Goal: Information Seeking & Learning: Find specific fact

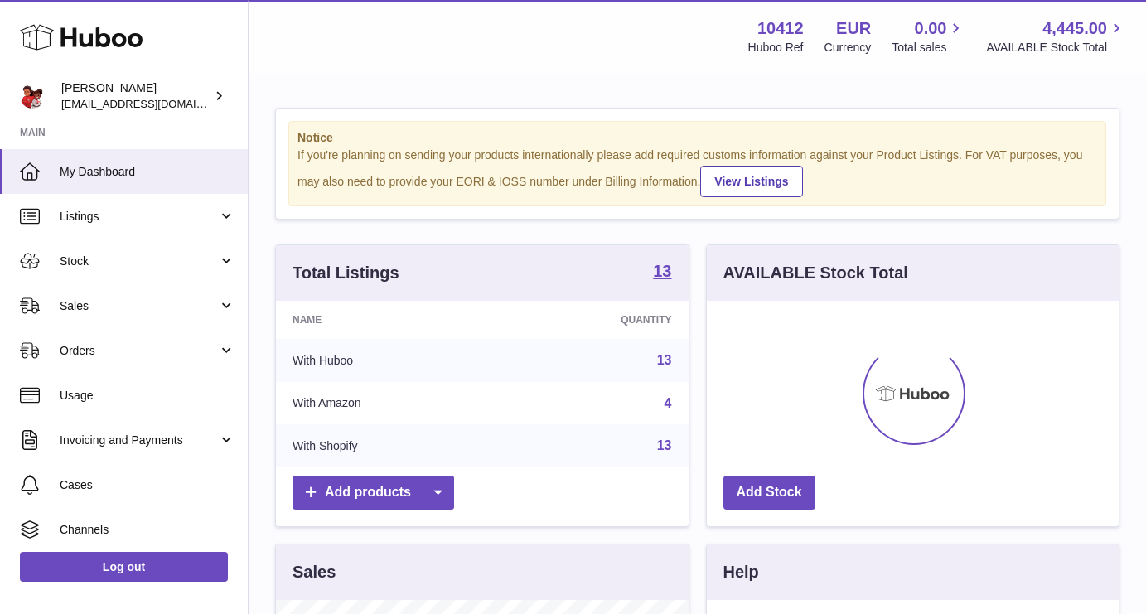
scroll to position [259, 412]
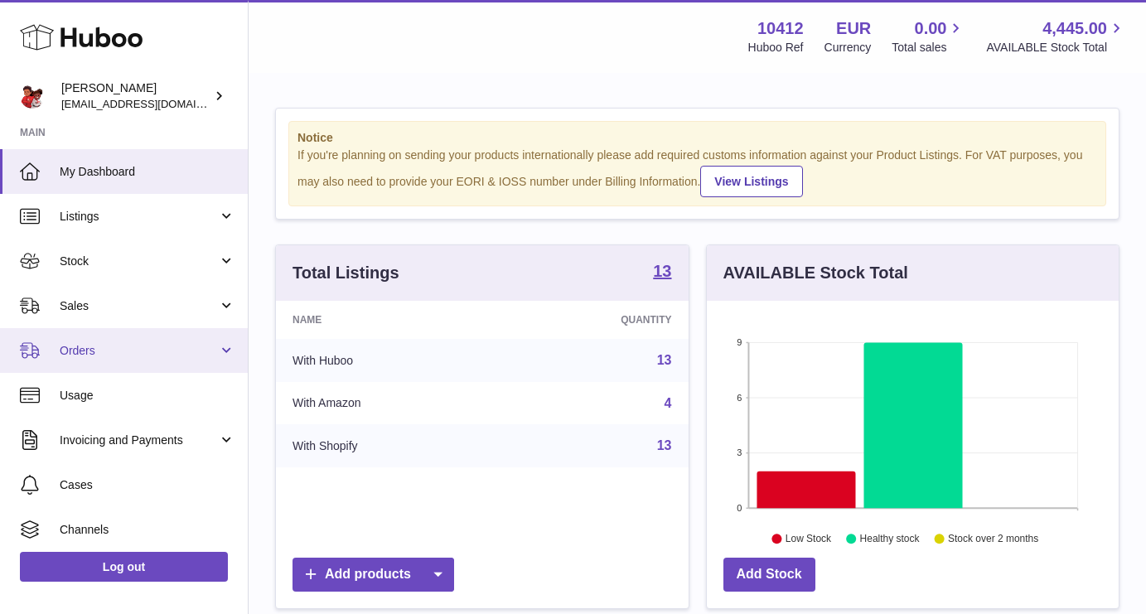
click at [85, 346] on span "Orders" at bounding box center [139, 351] width 158 height 16
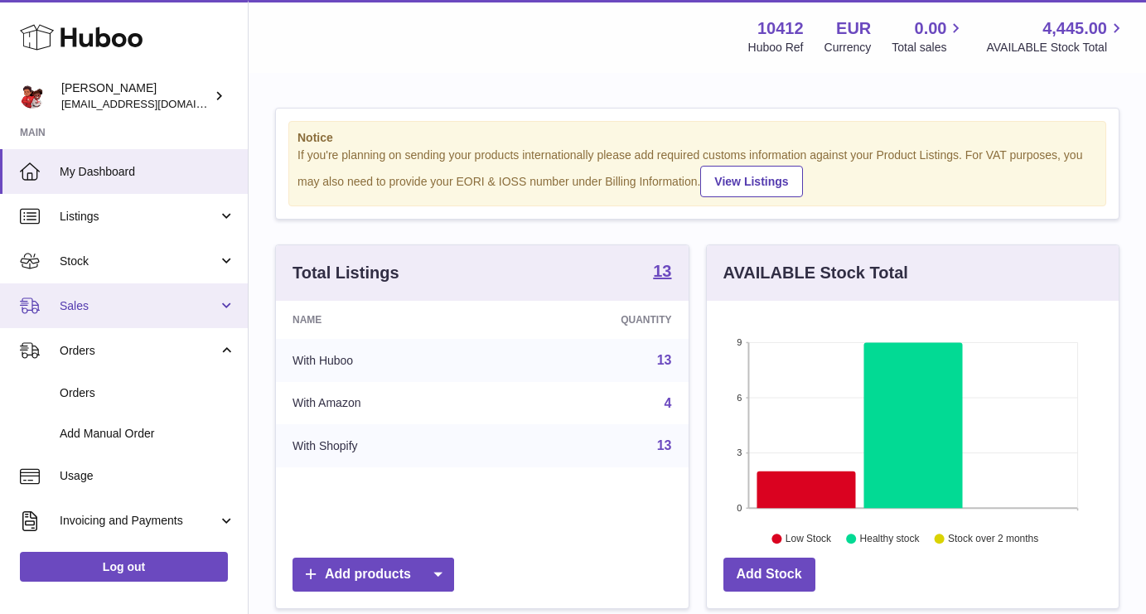
click at [79, 298] on span "Sales" at bounding box center [139, 306] width 158 height 16
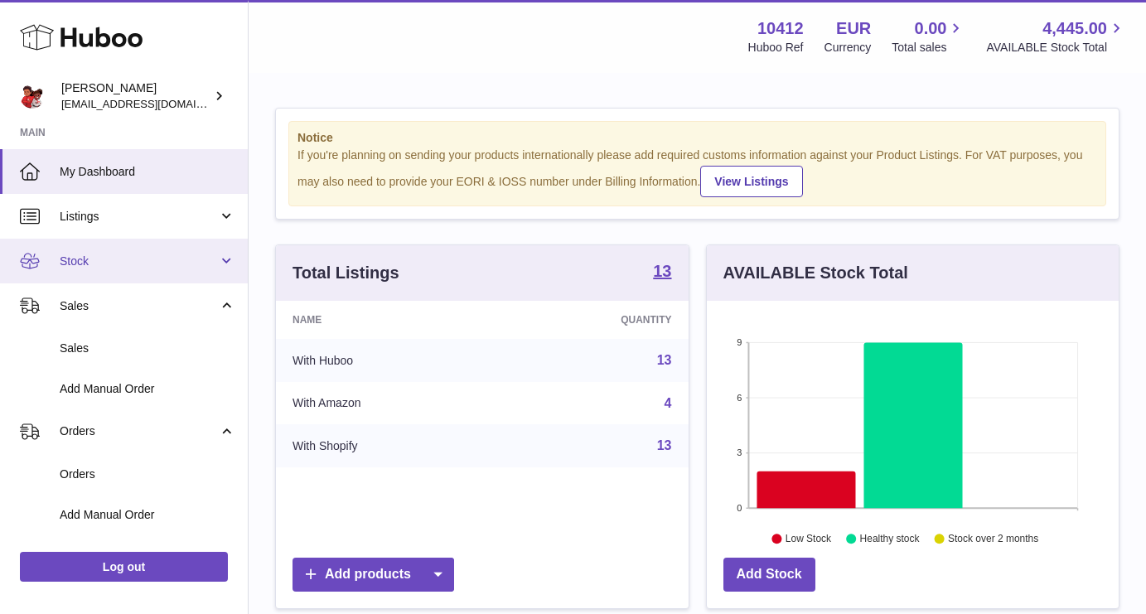
click at [80, 254] on span "Stock" at bounding box center [139, 262] width 158 height 16
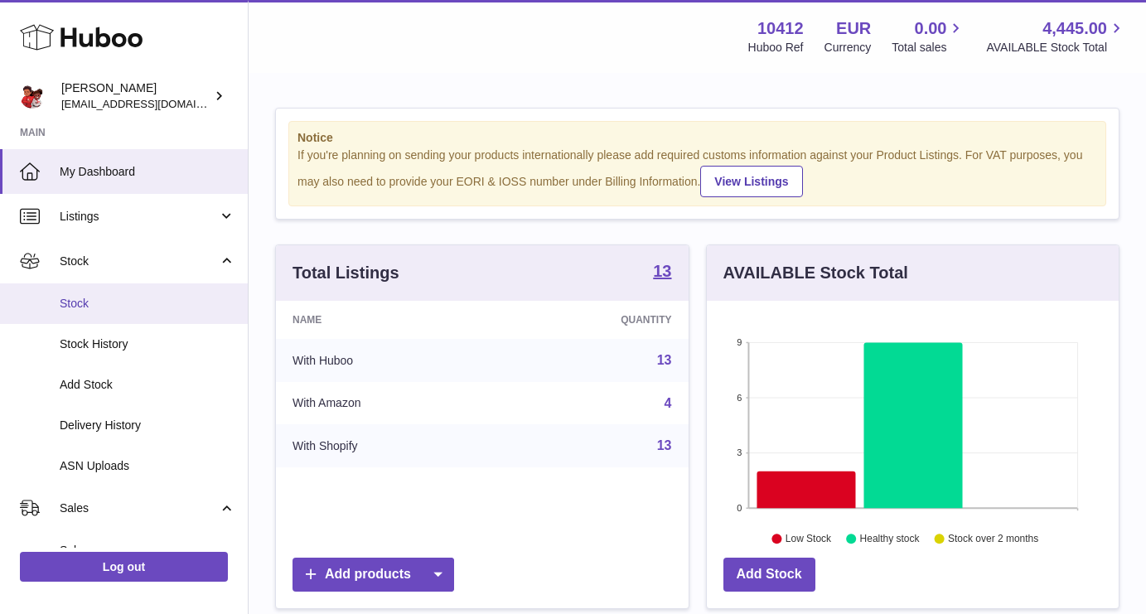
click at [92, 297] on span "Stock" at bounding box center [148, 304] width 176 height 16
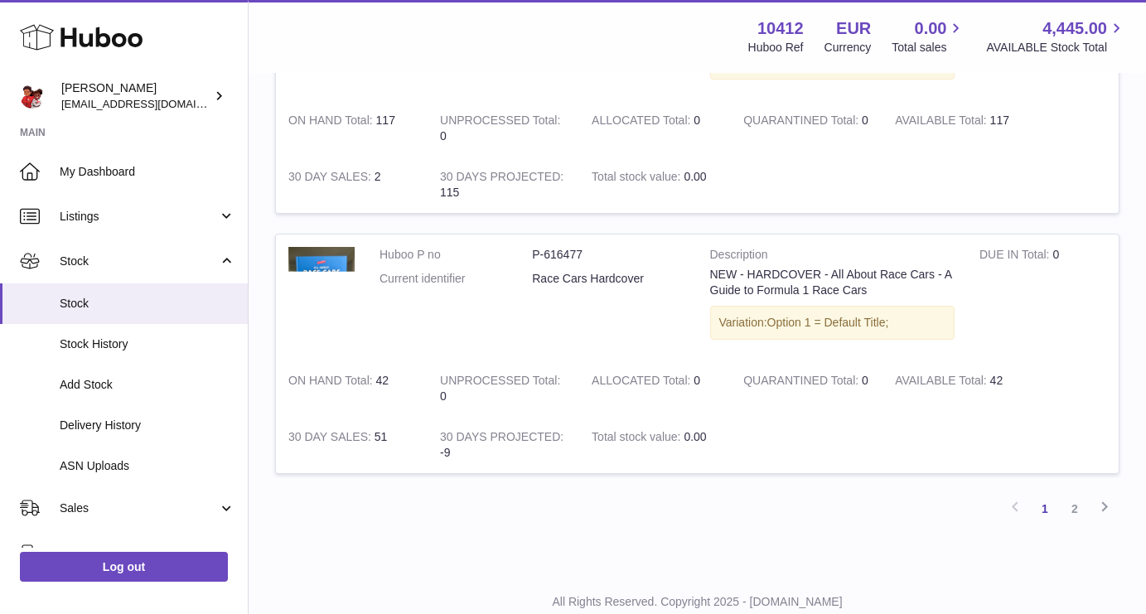
scroll to position [2491, 0]
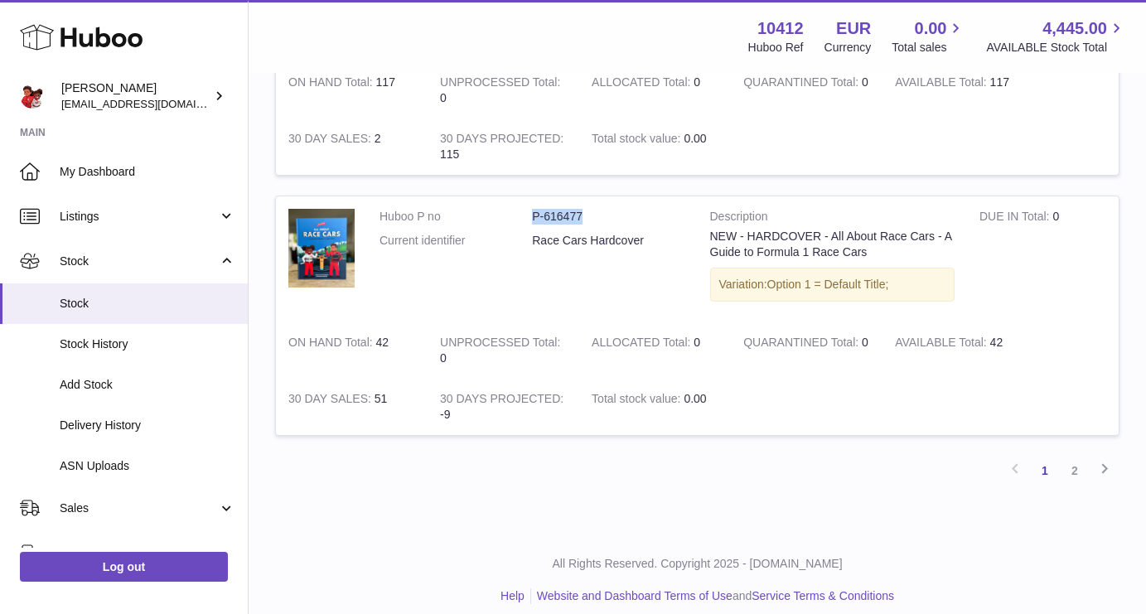
drag, startPoint x: 588, startPoint y: 195, endPoint x: 529, endPoint y: 199, distance: 59.8
click at [529, 209] on dl "Huboo P no P-616477 Current identifier Race Cars Hardcover" at bounding box center [533, 233] width 306 height 48
copy dl "P-616477"
